Goal: Use online tool/utility

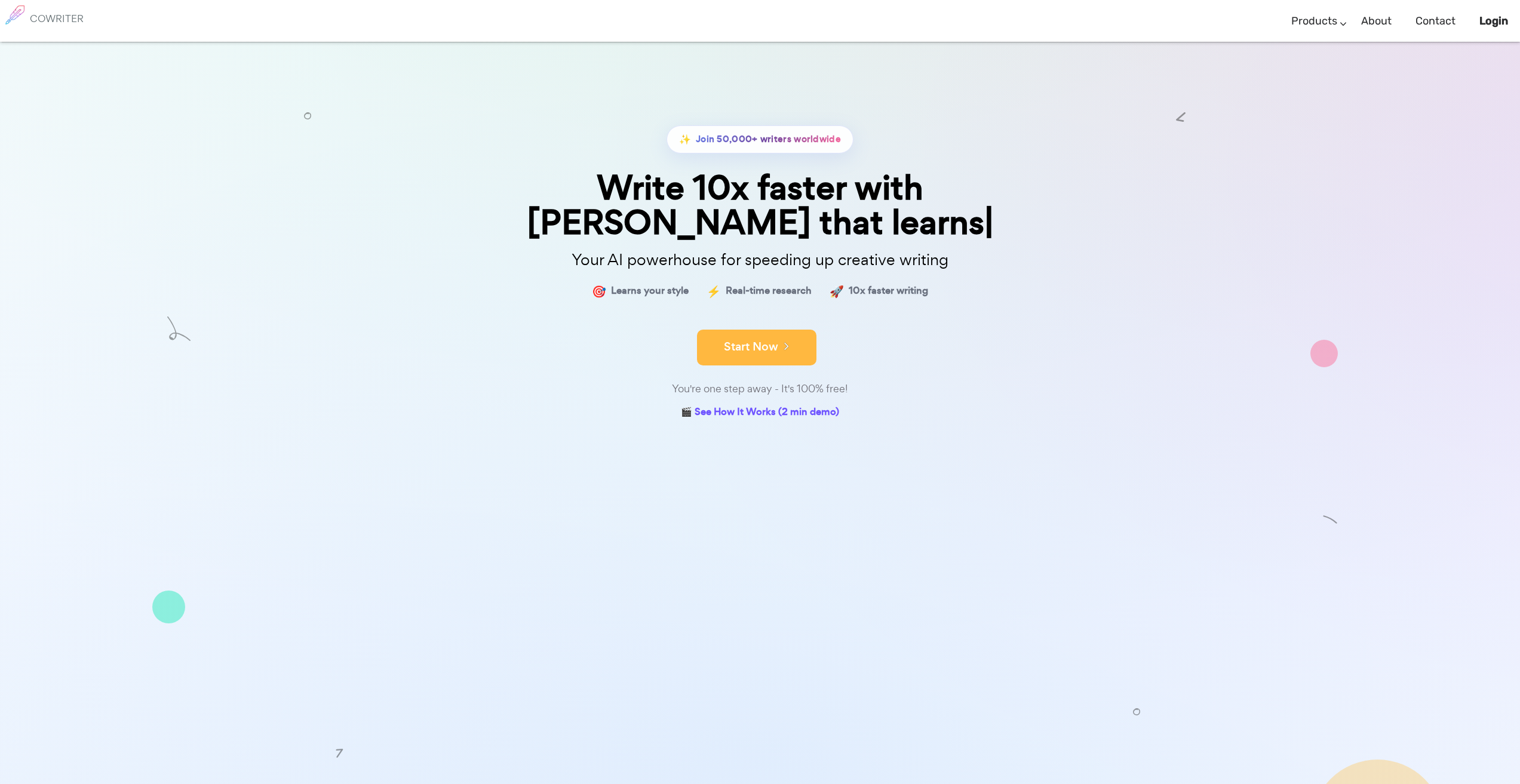
click at [772, 330] on button "Start Now" at bounding box center [757, 348] width 119 height 36
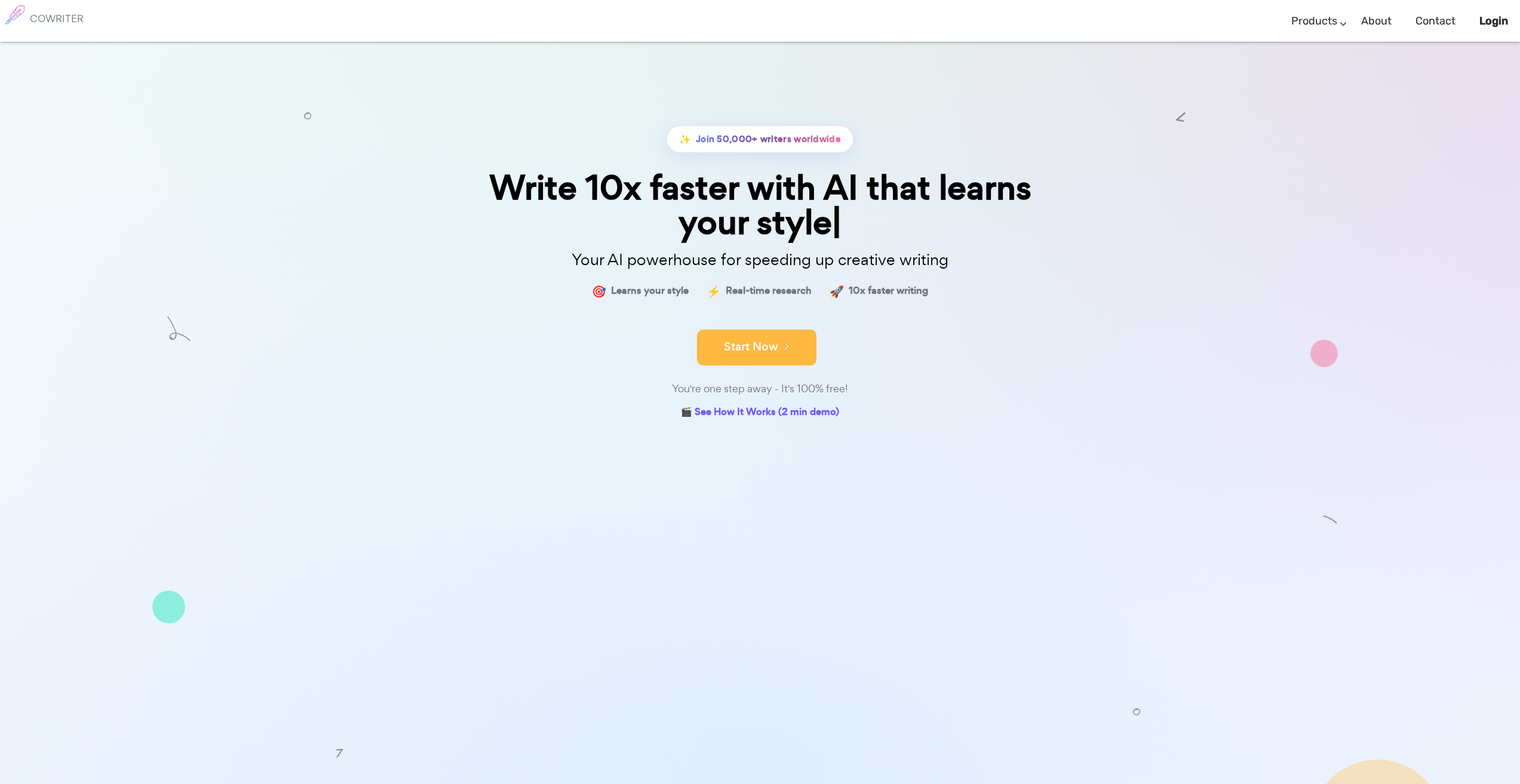
click at [763, 348] on button "Start Now" at bounding box center [757, 348] width 119 height 36
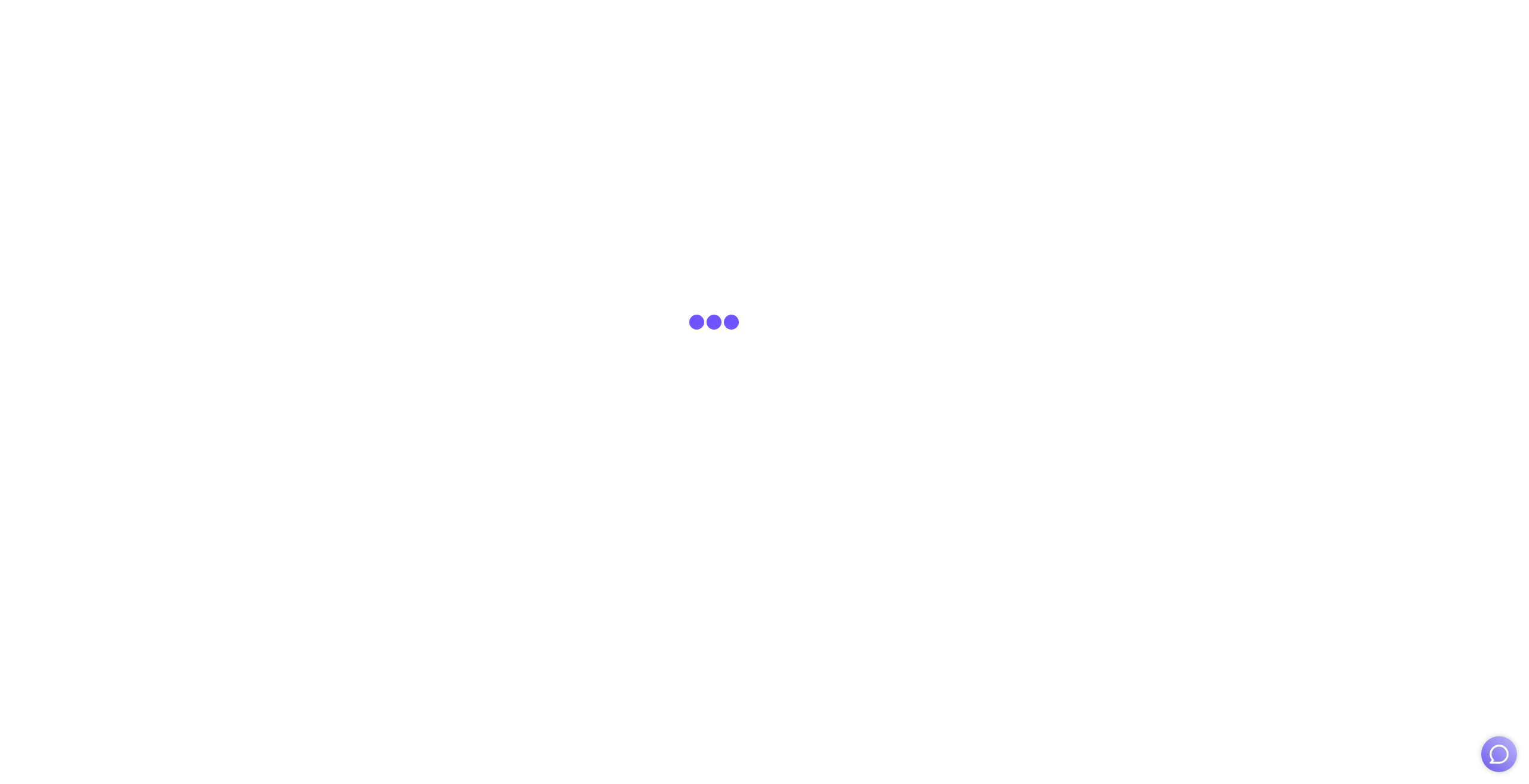
click at [1208, 42] on html at bounding box center [764, 21] width 1529 height 42
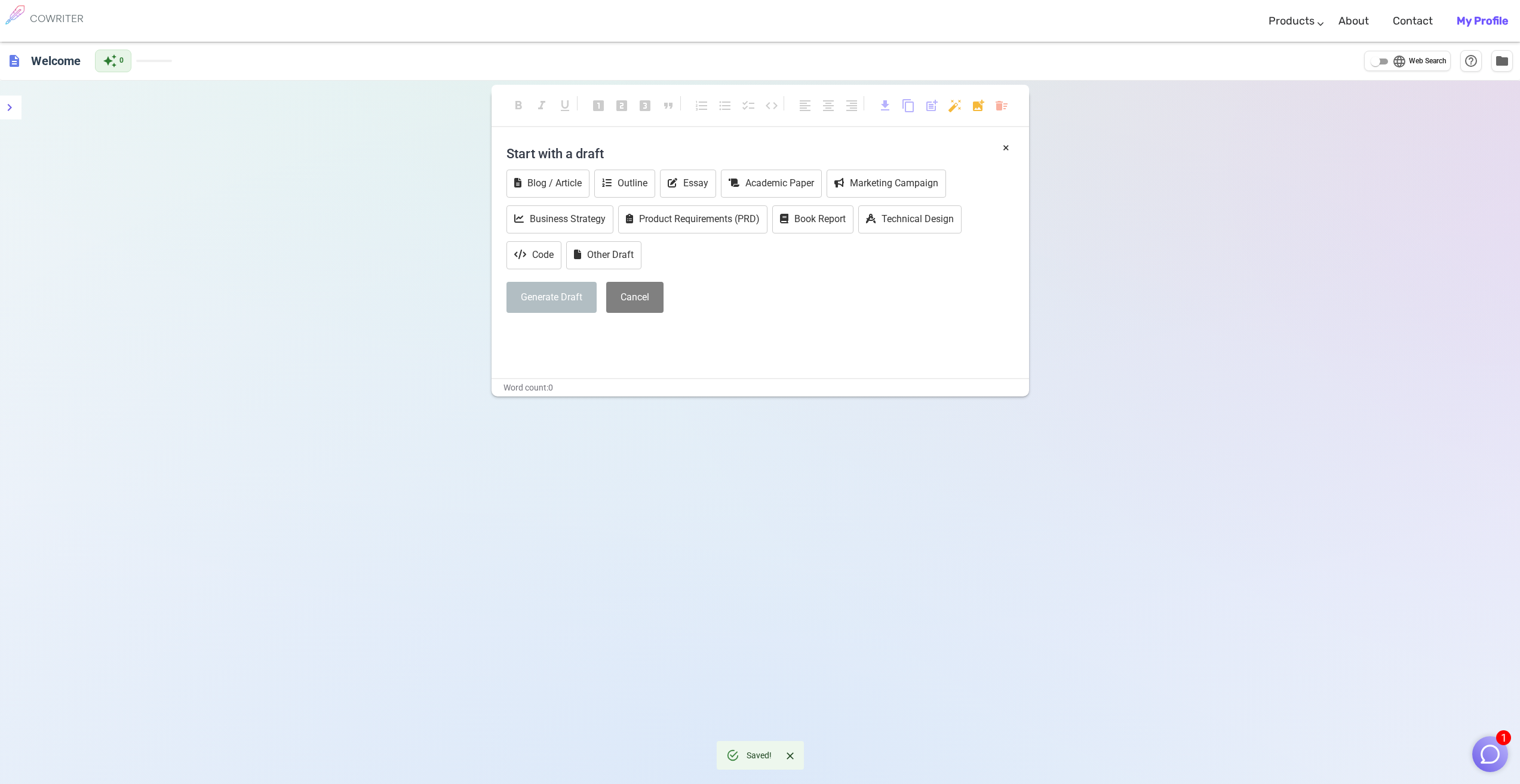
drag, startPoint x: 264, startPoint y: 194, endPoint x: 417, endPoint y: 75, distance: 193.8
click at [417, 75] on div "description Welcome auto_awesome 0 language Web Search help_outline folder" at bounding box center [760, 61] width 1520 height 38
click at [1449, 146] on div "format_bold format_italic format_underlined looks_one looks_two looks_3 format_…" at bounding box center [760, 473] width 1520 height 784
click at [1379, 63] on input "language Web Search" at bounding box center [1375, 62] width 43 height 14
click at [1379, 63] on input "language Web Search" at bounding box center [1385, 62] width 43 height 14
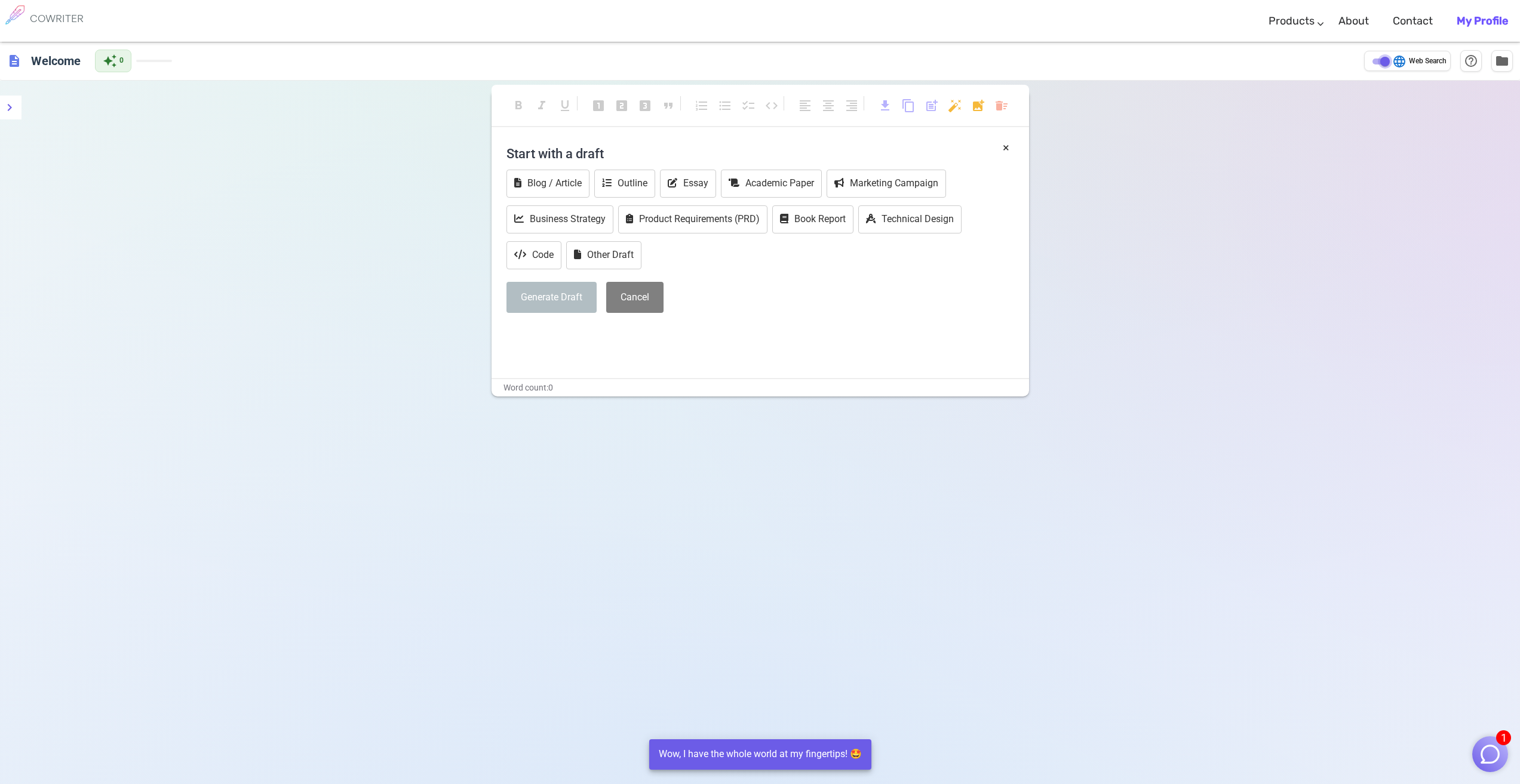
checkbox input "false"
